Goal: Information Seeking & Learning: Learn about a topic

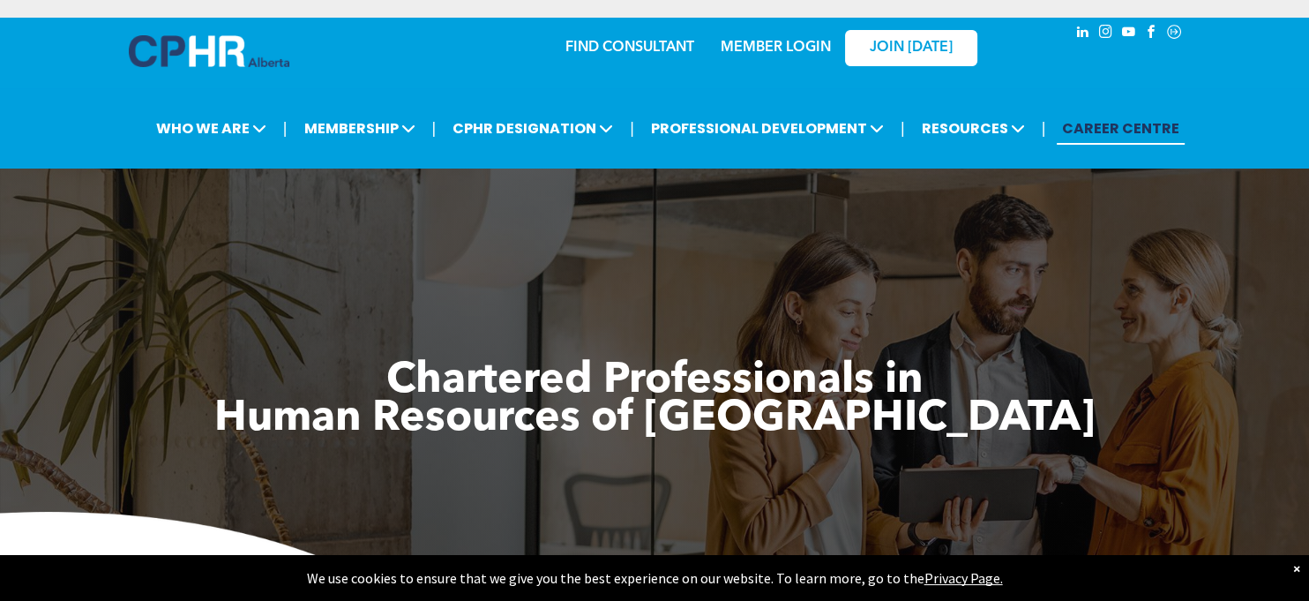
click at [823, 406] on span "﻿ Human Resources of [GEOGRAPHIC_DATA]" at bounding box center [654, 419] width 880 height 42
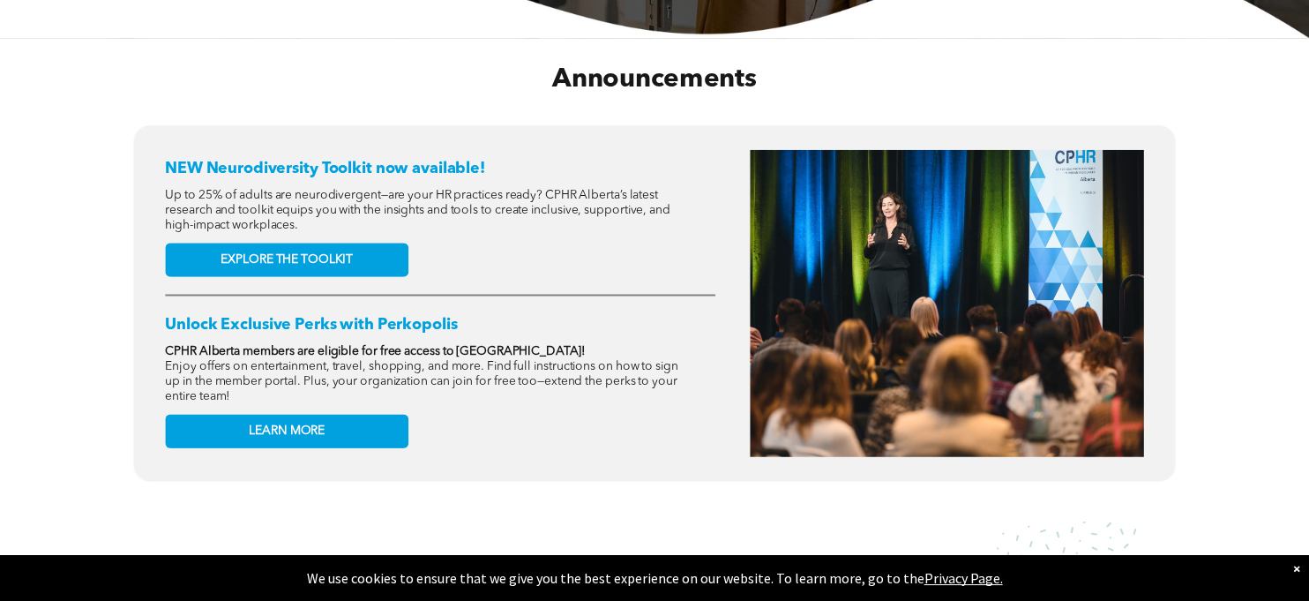
scroll to position [631, 0]
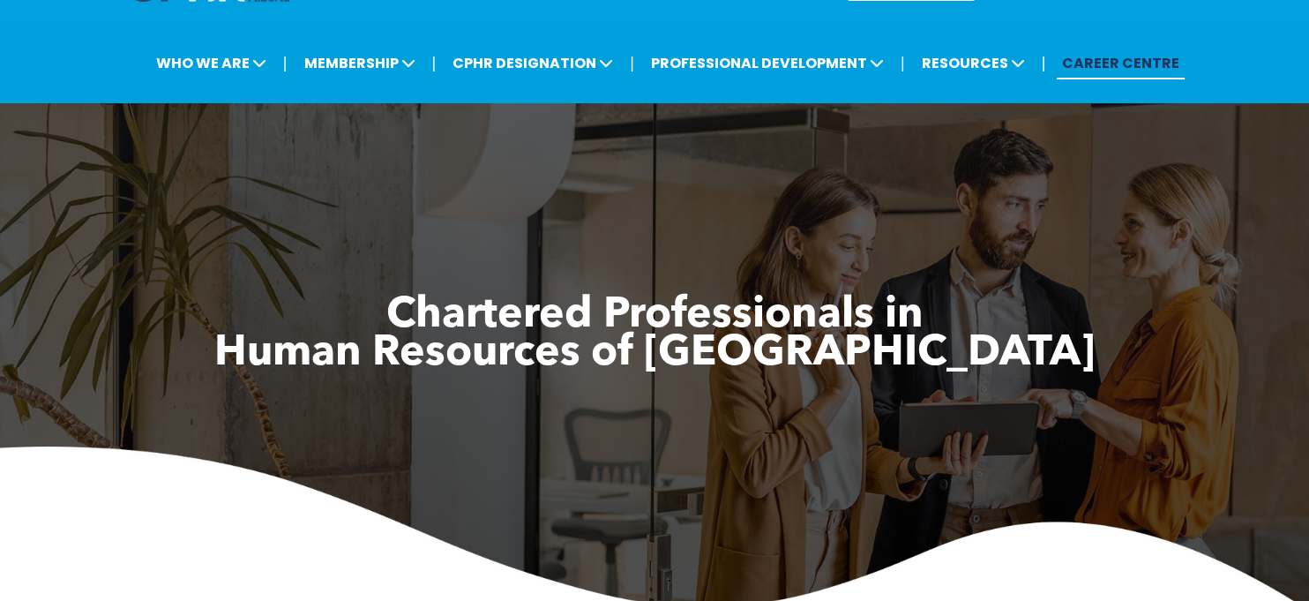
scroll to position [63, 0]
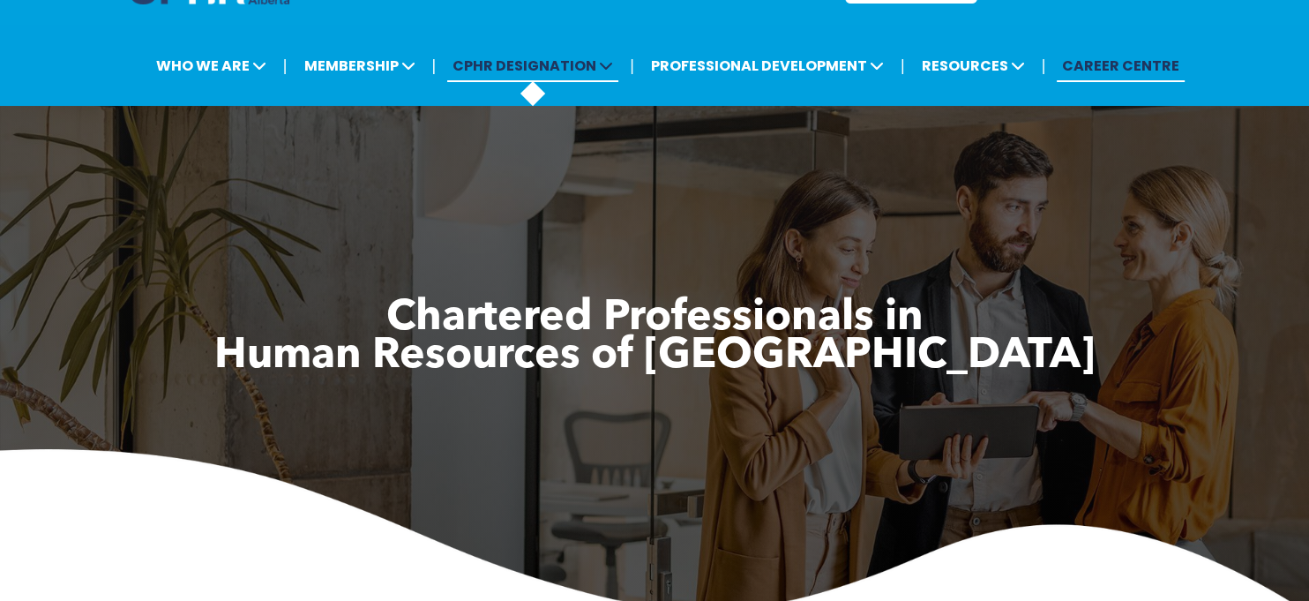
click at [605, 58] on icon at bounding box center [606, 65] width 14 height 14
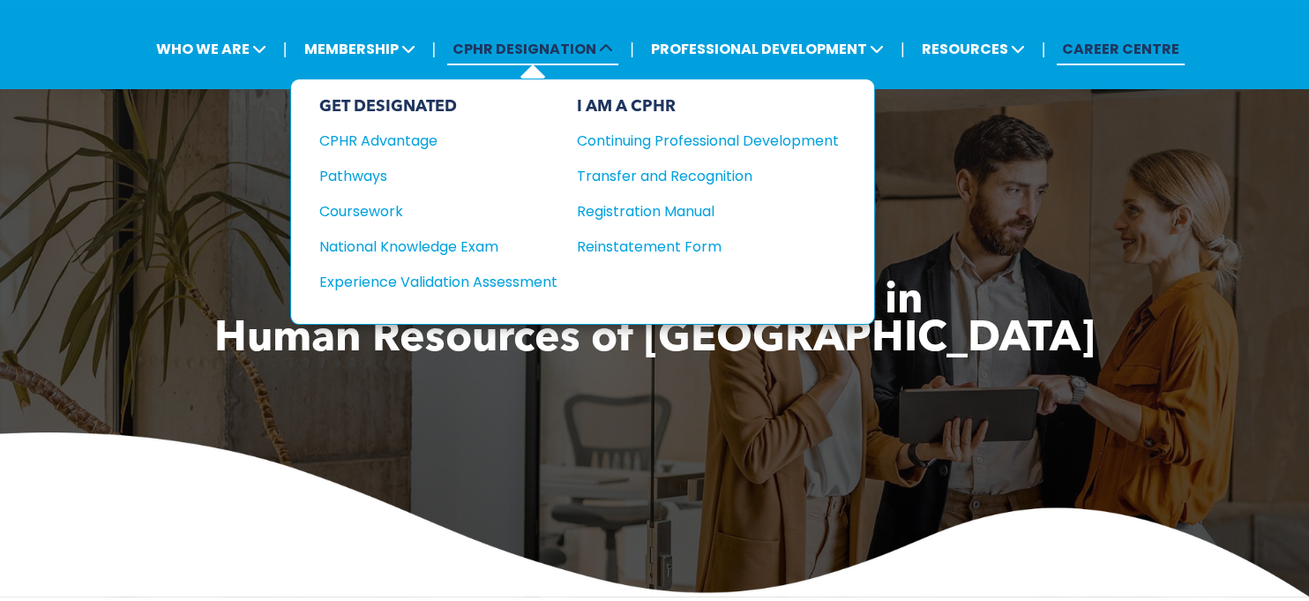
scroll to position [80, 0]
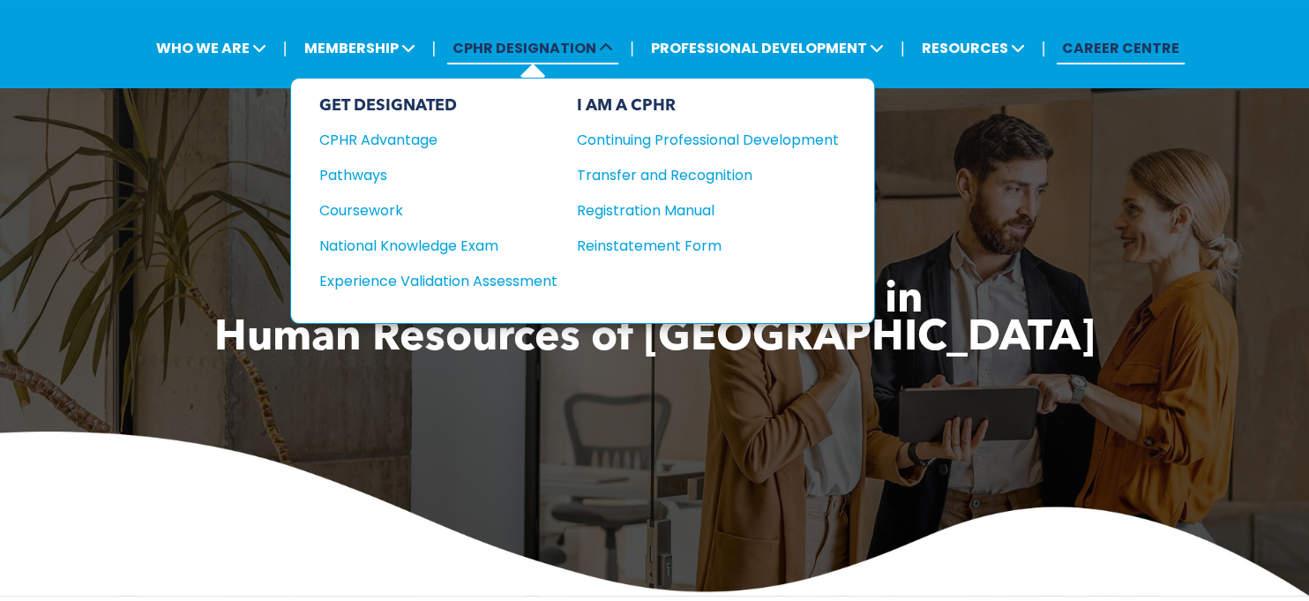
click at [551, 62] on span "CPHR DESIGNATION" at bounding box center [532, 48] width 171 height 33
click at [616, 62] on span "CPHR DESIGNATION" at bounding box center [532, 48] width 171 height 33
click at [609, 43] on icon at bounding box center [606, 48] width 14 height 14
click at [411, 47] on icon at bounding box center [407, 48] width 14 height 14
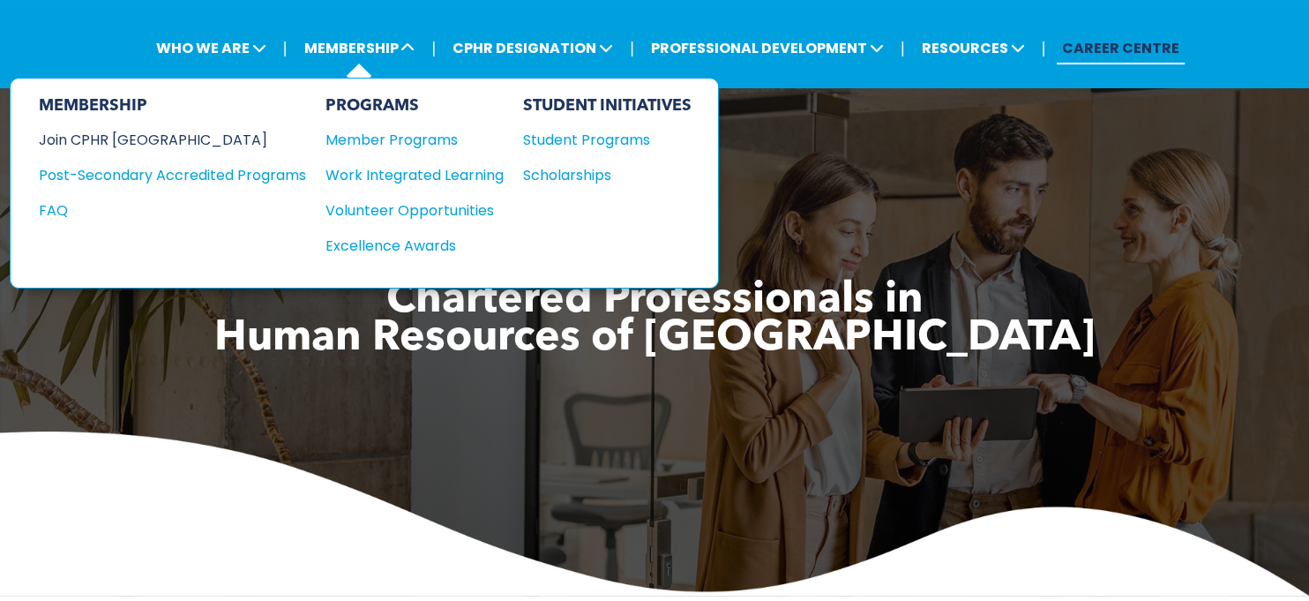
click at [132, 136] on div "Join CPHR [GEOGRAPHIC_DATA]" at bounding box center [159, 140] width 241 height 22
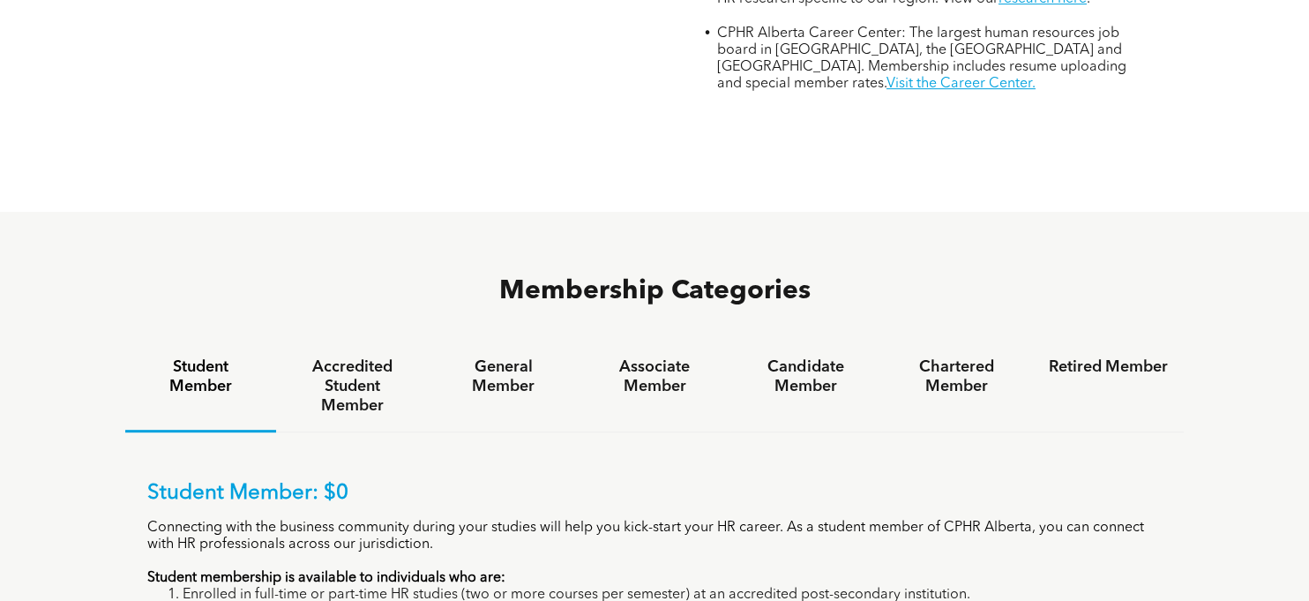
scroll to position [950, 0]
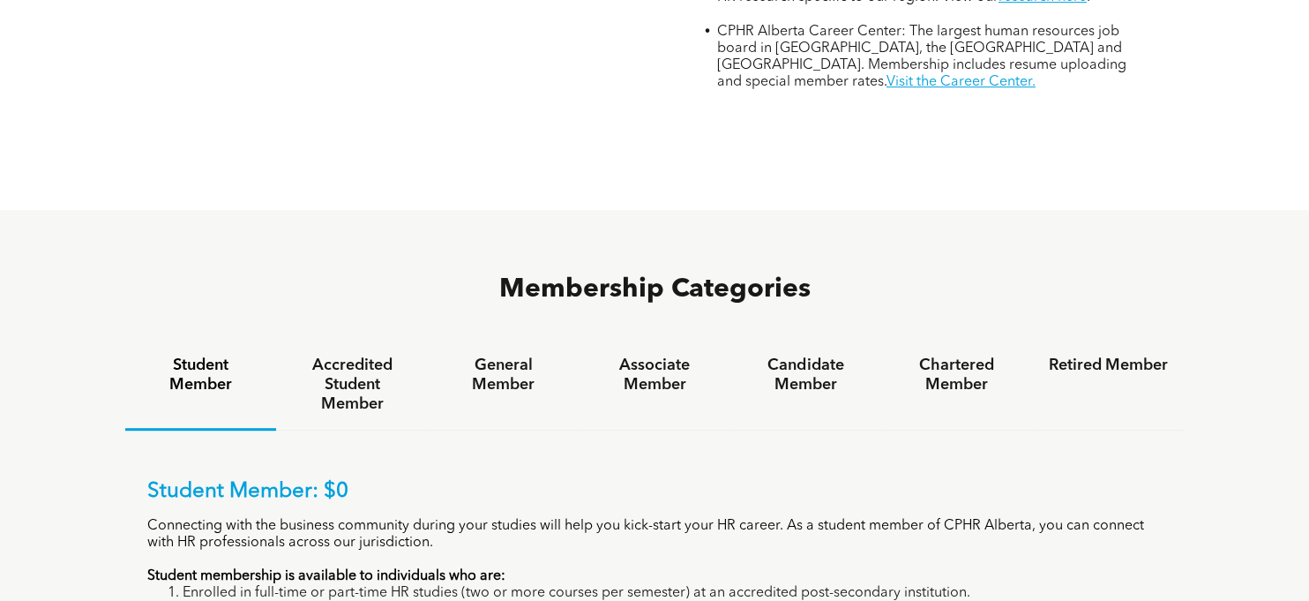
click at [1130, 518] on p "Connecting with the business community during your studies will help you kick-s…" at bounding box center [654, 535] width 1014 height 34
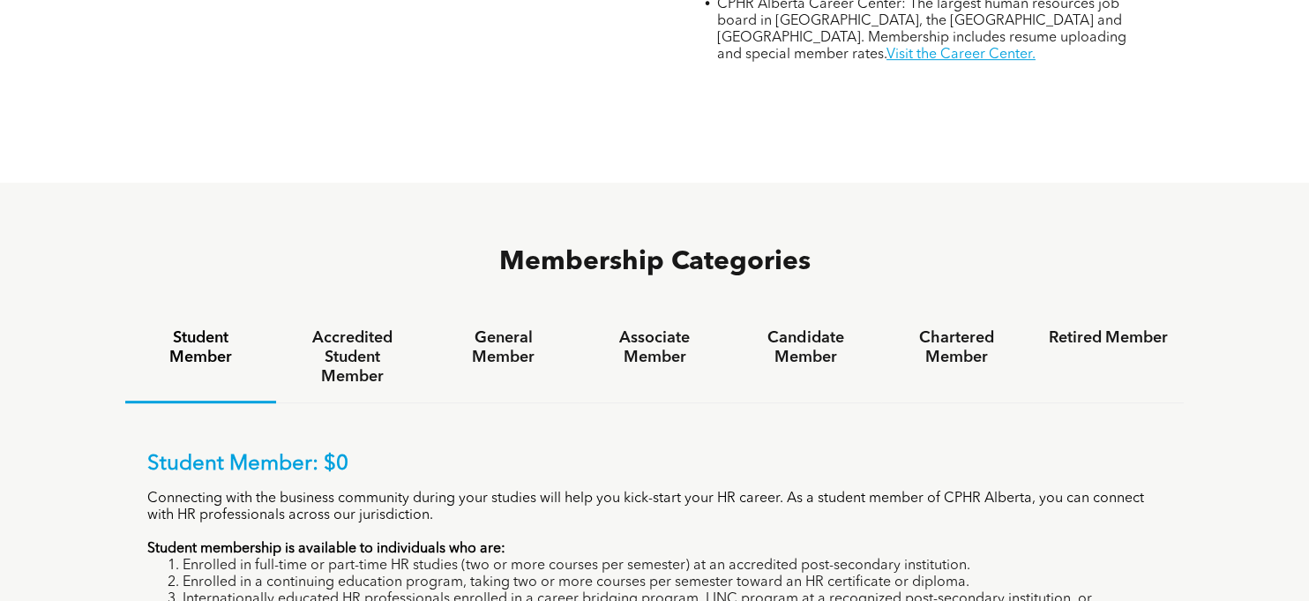
scroll to position [976, 0]
click at [974, 329] on h4 "Chartered Member" at bounding box center [956, 348] width 119 height 39
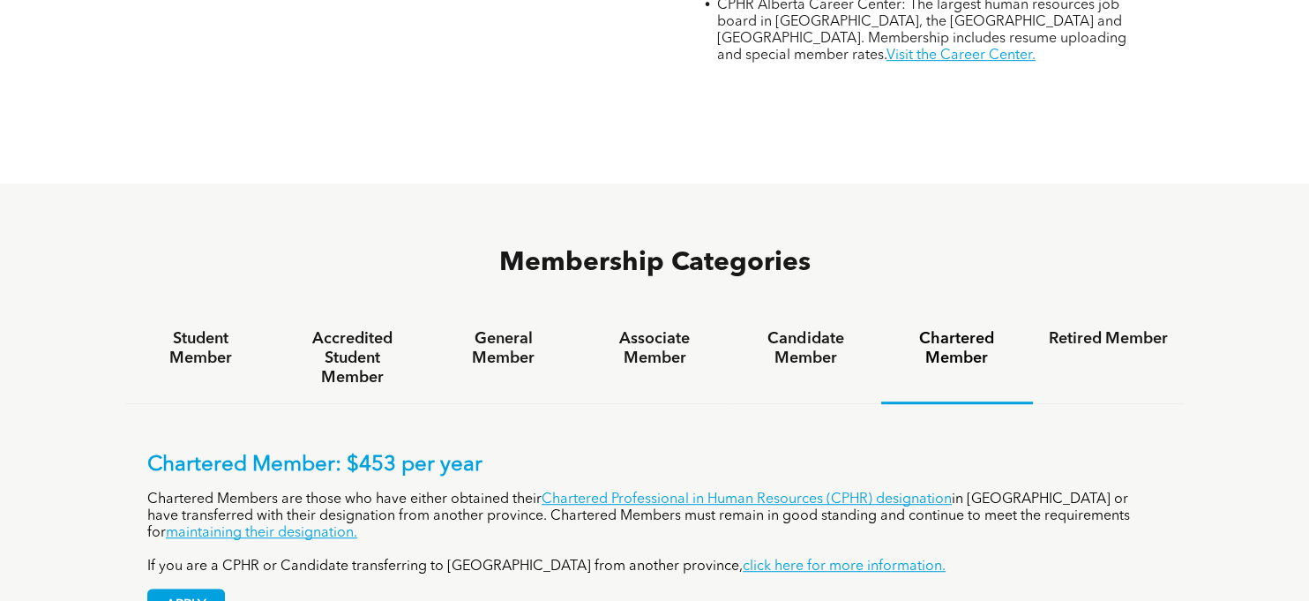
click at [647, 329] on h4 "Associate Member" at bounding box center [653, 348] width 119 height 39
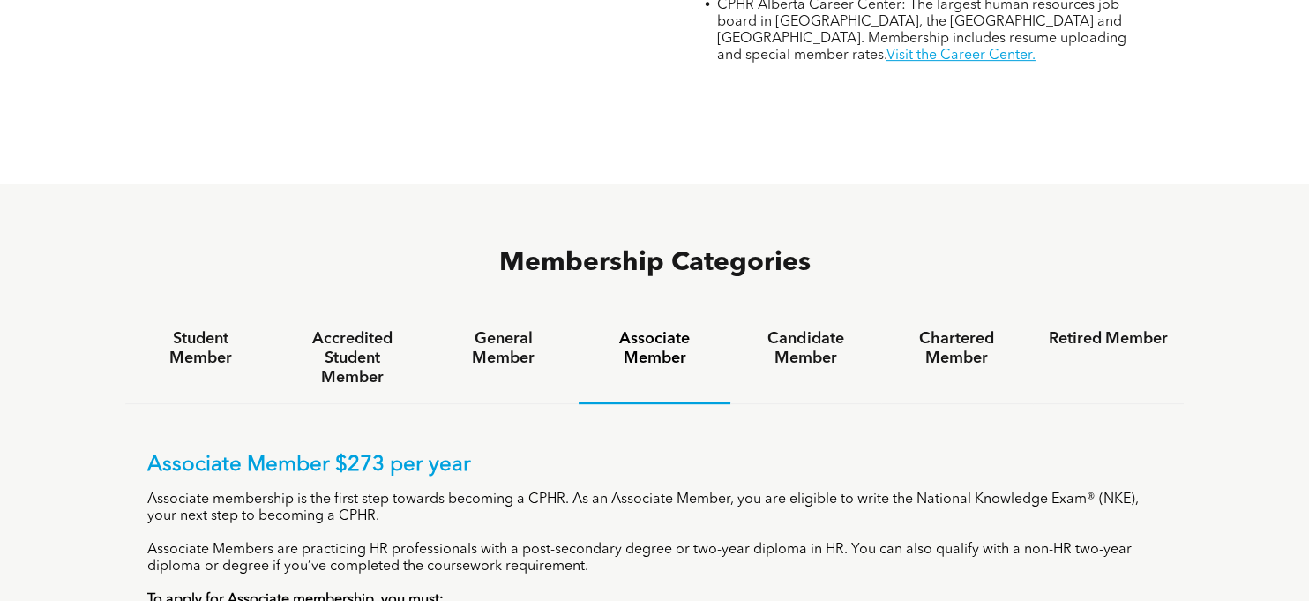
click at [513, 329] on h4 "General Member" at bounding box center [503, 348] width 119 height 39
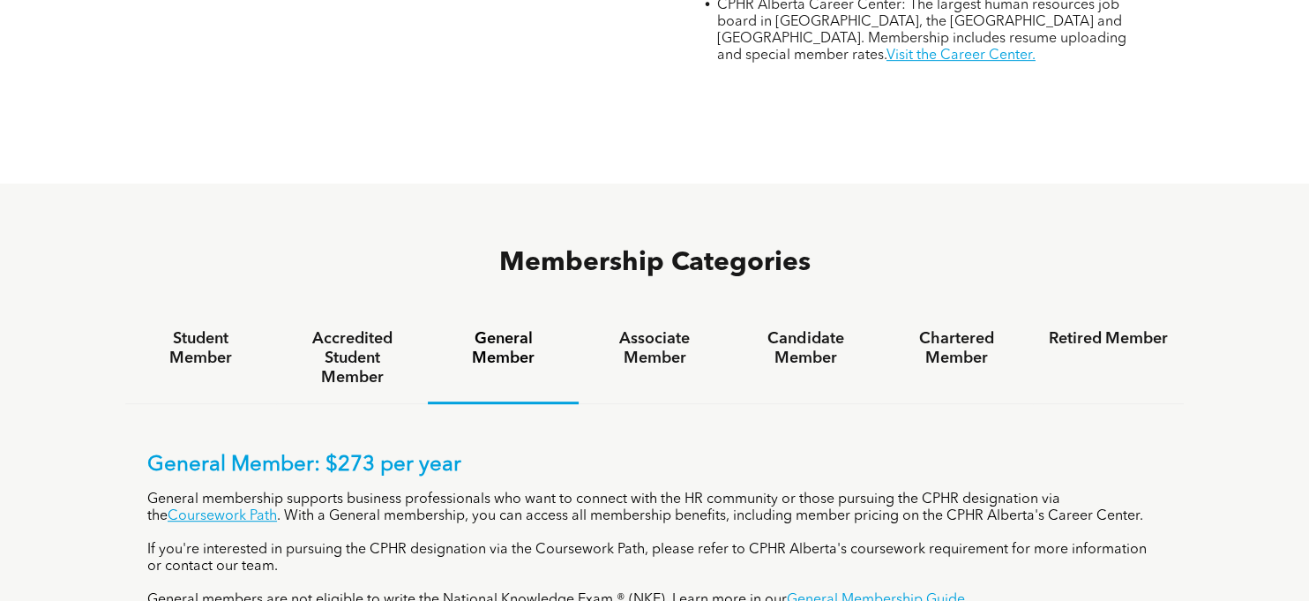
click at [801, 329] on h4 "Candidate Member" at bounding box center [805, 348] width 119 height 39
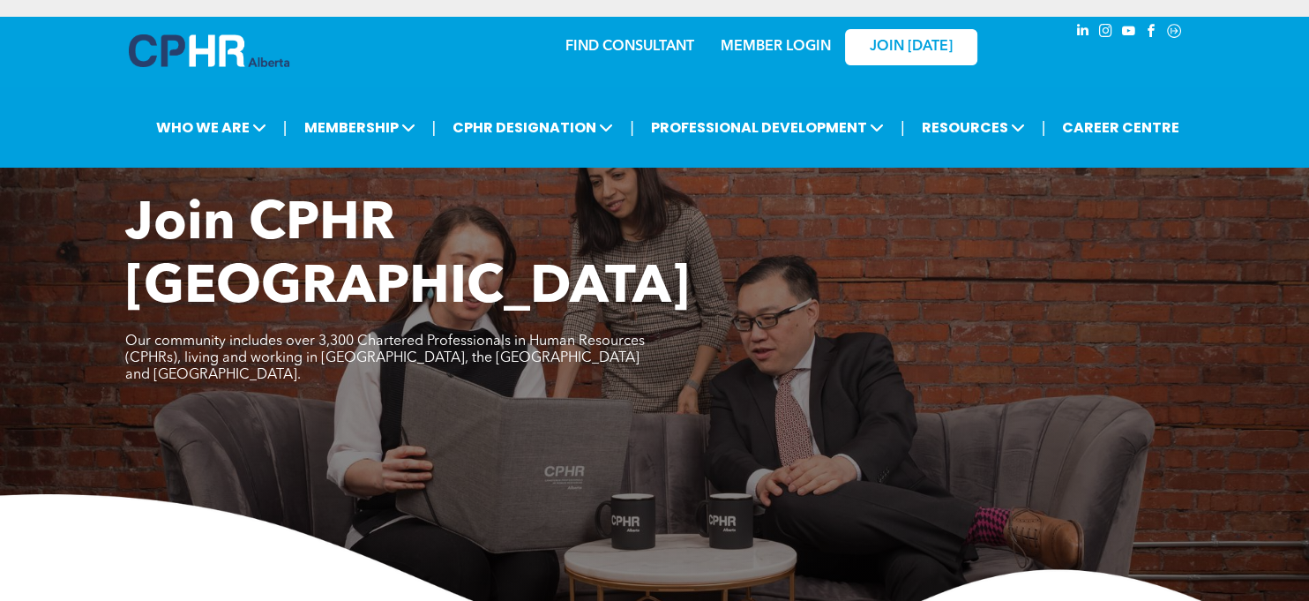
scroll to position [0, 0]
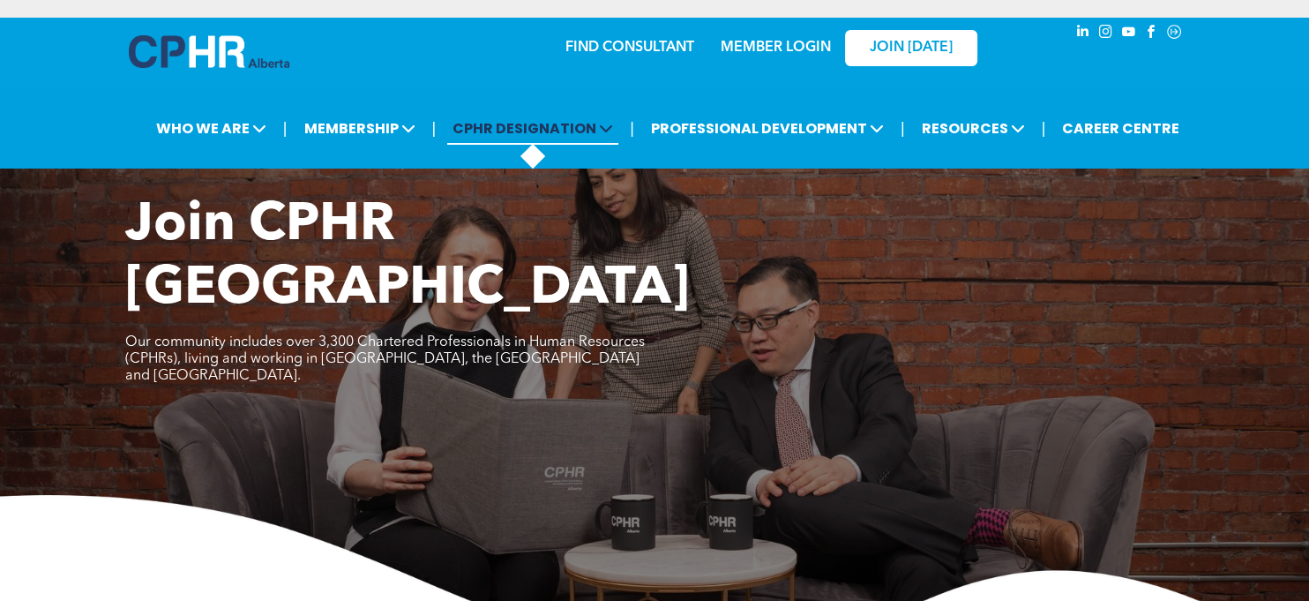
click at [608, 143] on span "CPHR DESIGNATION" at bounding box center [532, 128] width 171 height 33
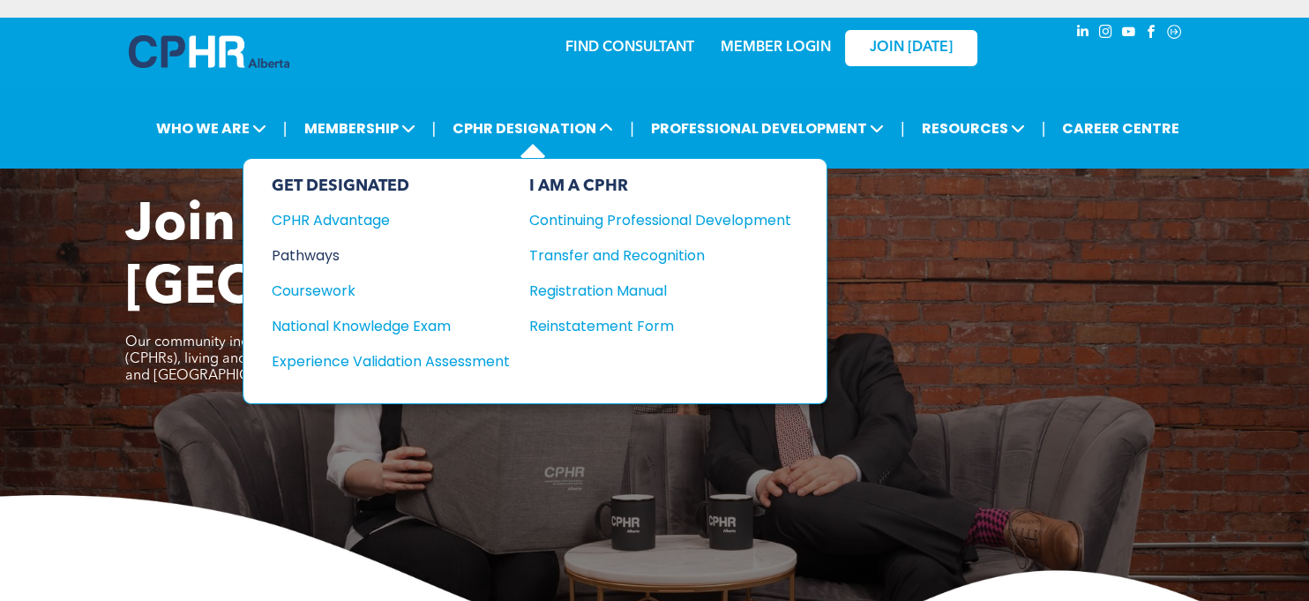
click at [327, 252] on div "Pathways" at bounding box center [379, 255] width 214 height 22
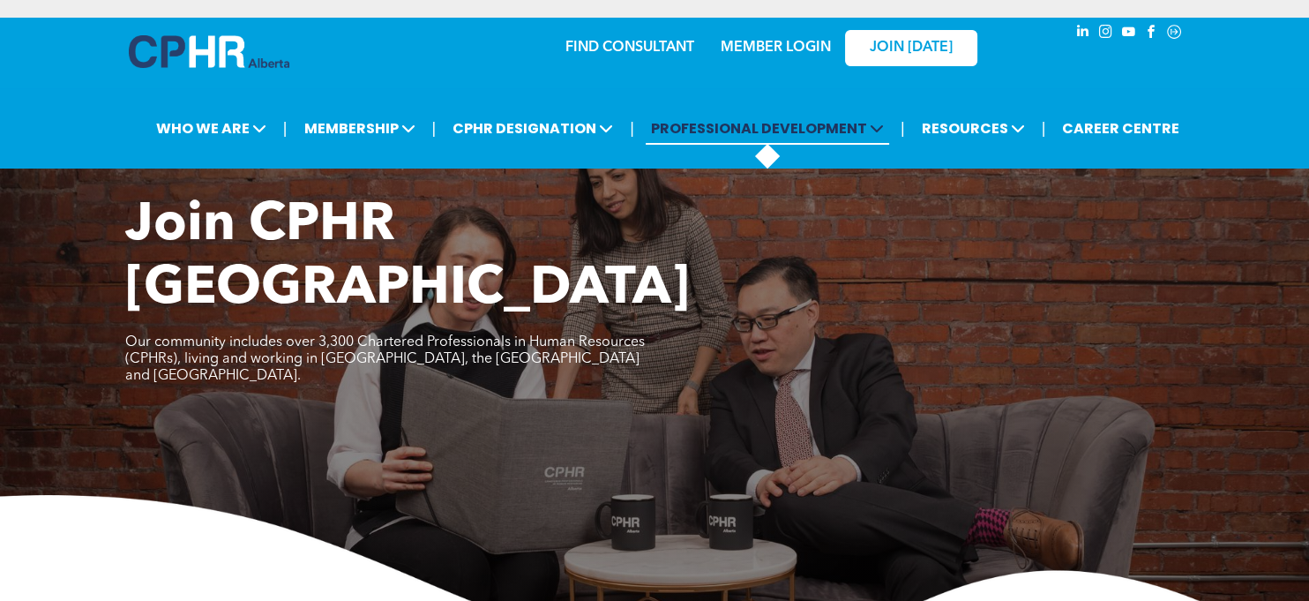
click at [878, 124] on icon at bounding box center [877, 128] width 14 height 14
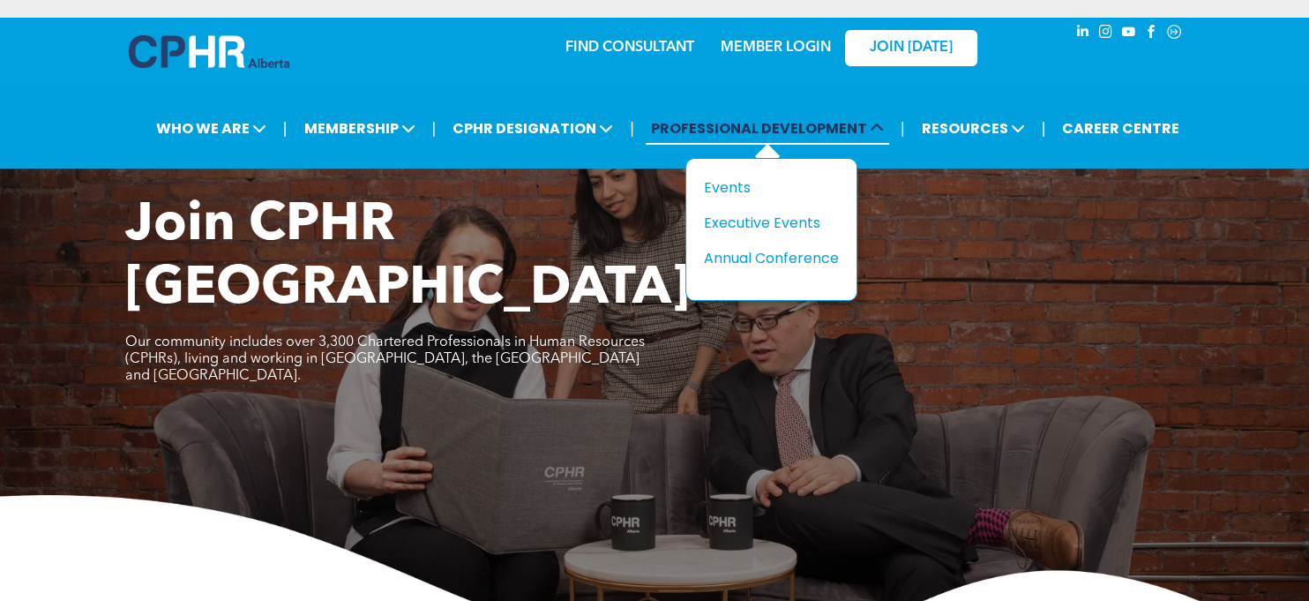
click at [874, 143] on span "PROFESSIONAL DEVELOPMENT" at bounding box center [767, 128] width 243 height 33
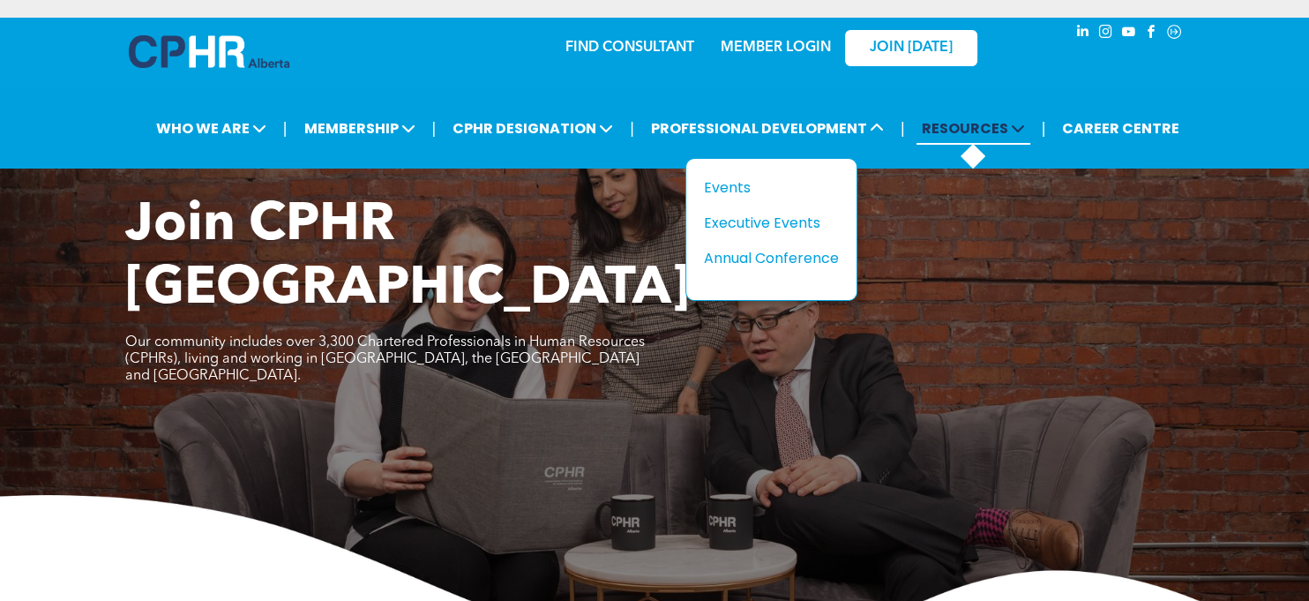
click at [1020, 123] on icon at bounding box center [1018, 128] width 14 height 14
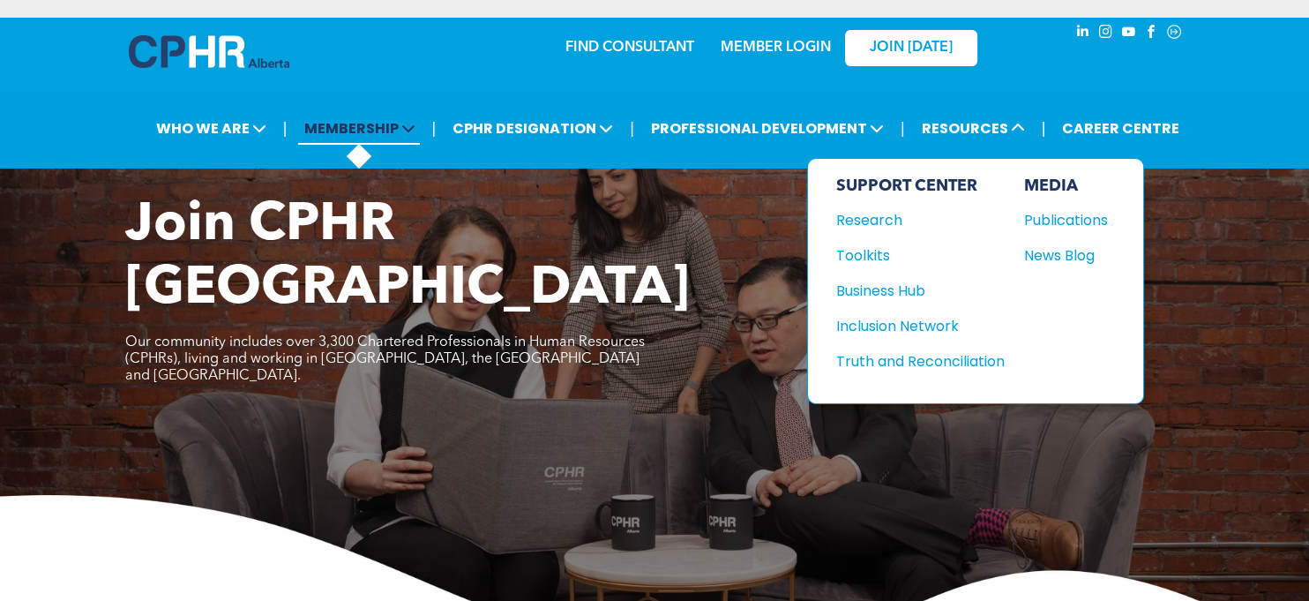
click at [408, 143] on span "MEMBERSHIP" at bounding box center [359, 128] width 122 height 33
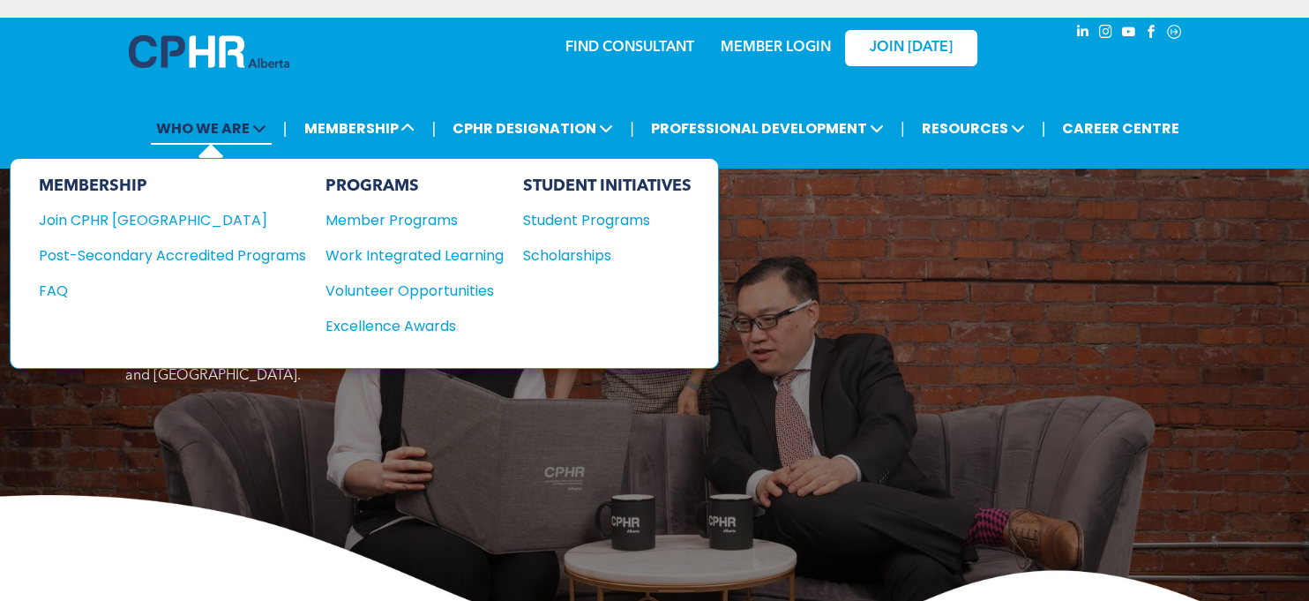
click at [266, 123] on icon at bounding box center [259, 128] width 14 height 14
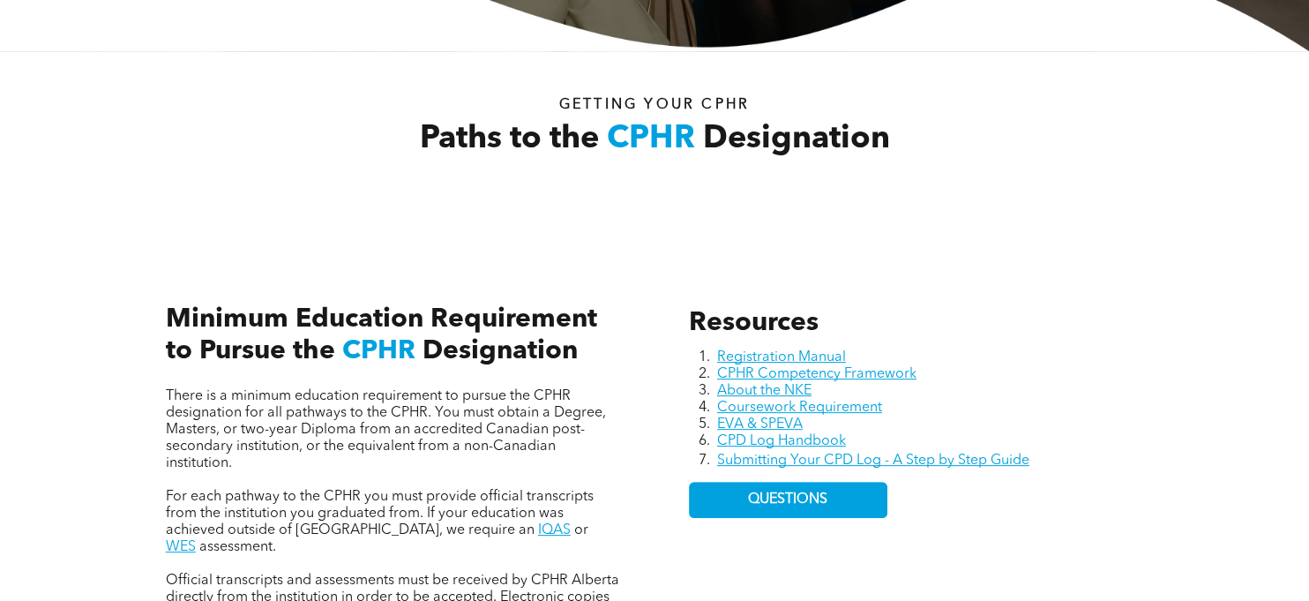
scroll to position [549, 0]
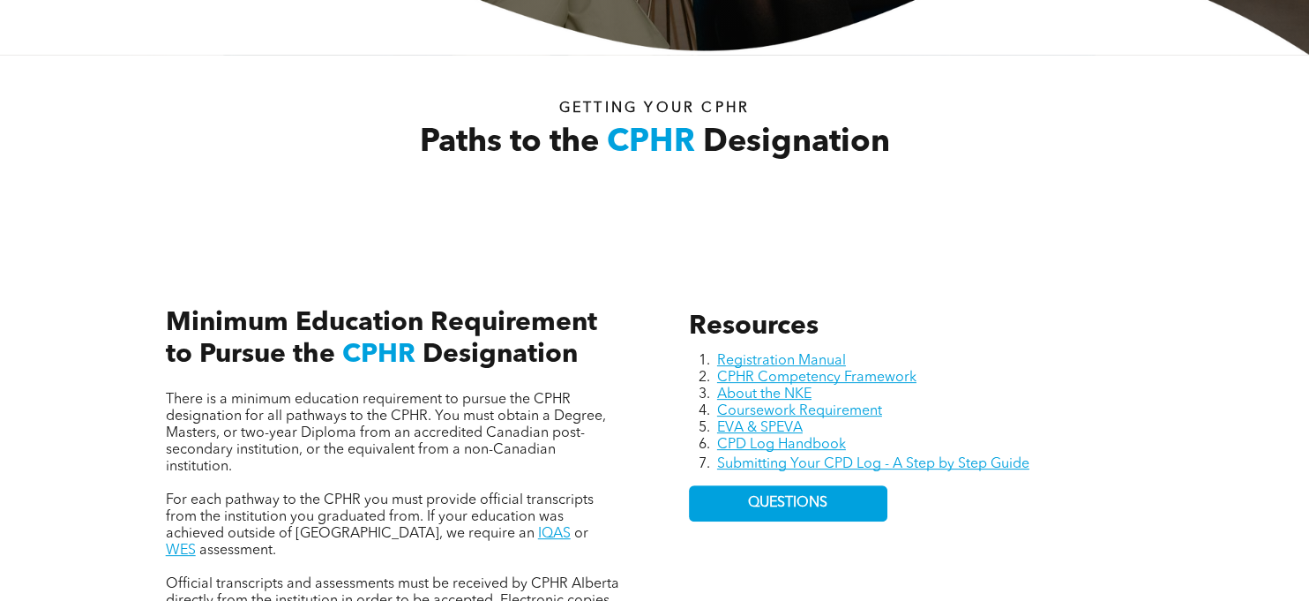
click at [892, 243] on div "Resources Registration Manual CPHR Competency Framework About the NKE Coursewor…" at bounding box center [654, 465] width 1058 height 469
click at [842, 233] on div "Resources Registration Manual CPHR Competency Framework About the NKE Coursewor…" at bounding box center [654, 465] width 1058 height 469
